Goal: Information Seeking & Learning: Learn about a topic

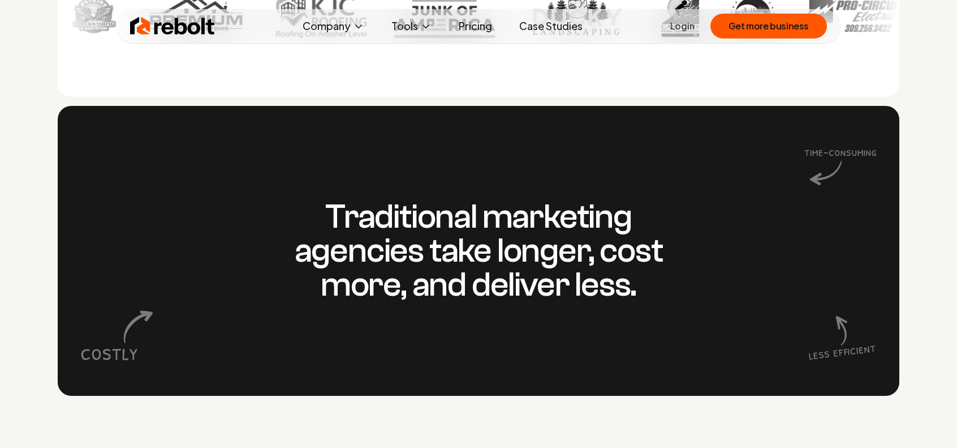
scroll to position [905, 0]
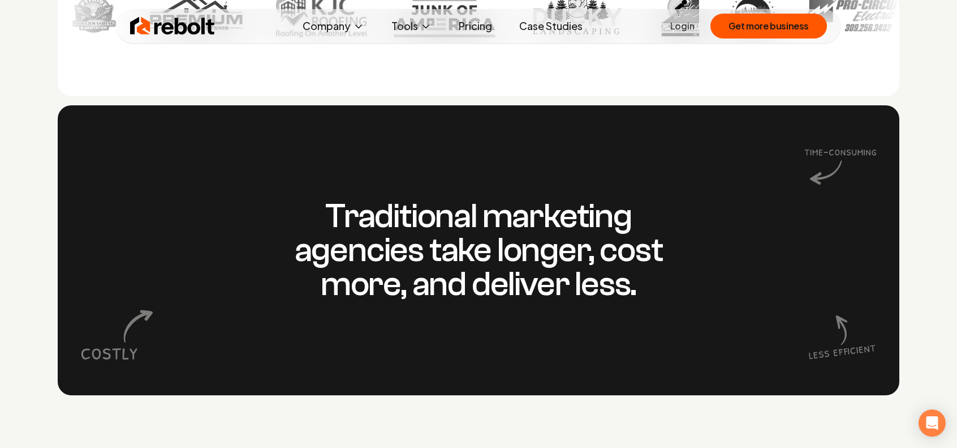
click at [485, 18] on link "Pricing" at bounding box center [475, 26] width 51 height 23
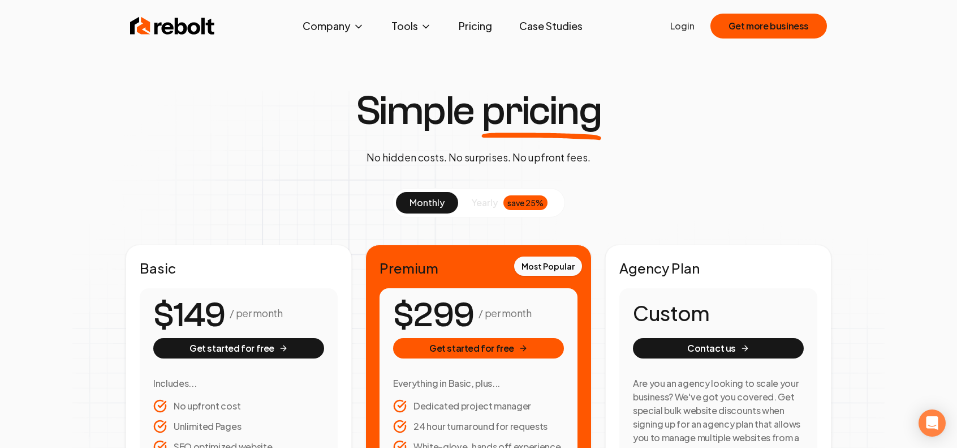
click at [489, 201] on span "yearly" at bounding box center [485, 203] width 26 height 14
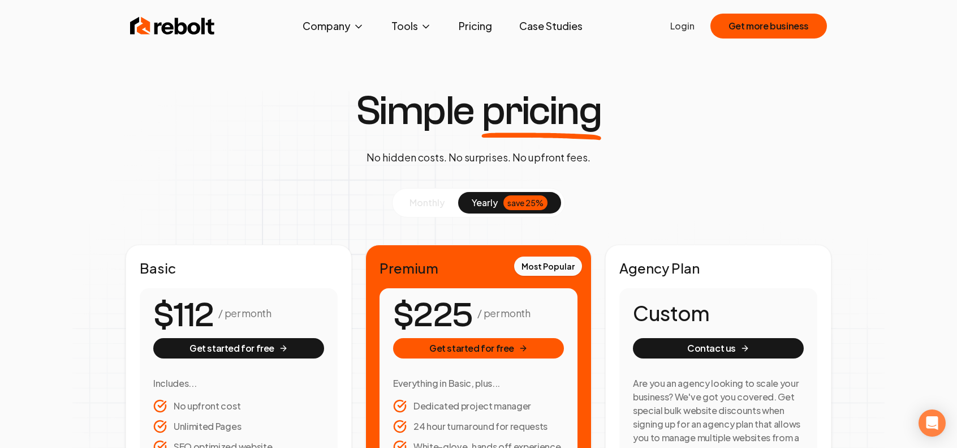
click at [446, 200] on button "monthly" at bounding box center [427, 203] width 62 height 22
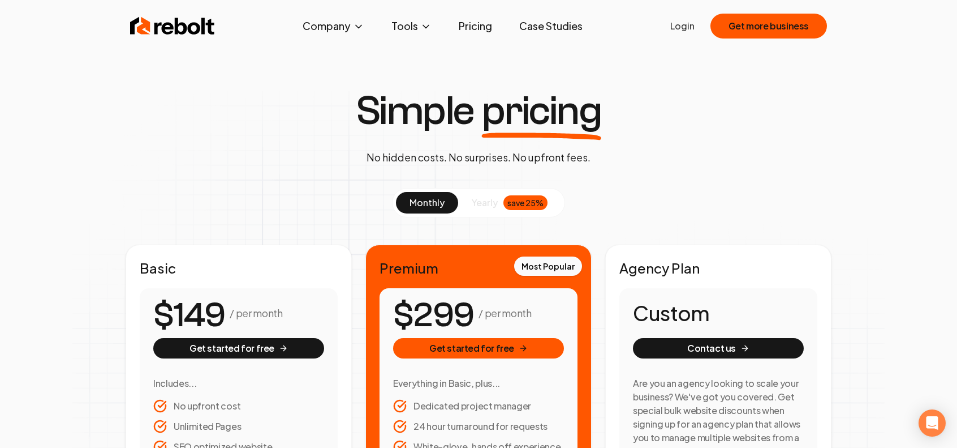
click at [178, 23] on img at bounding box center [172, 26] width 85 height 23
